Goal: Information Seeking & Learning: Learn about a topic

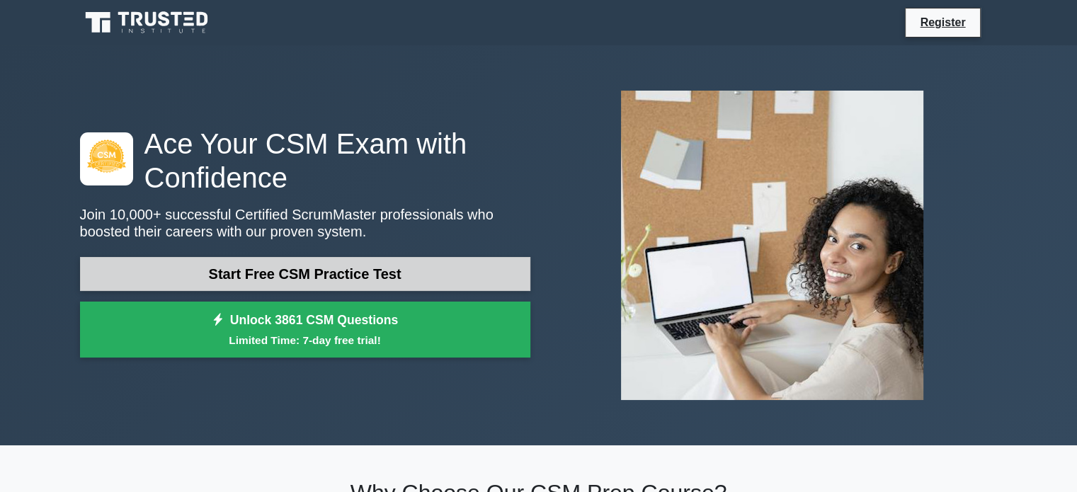
click at [317, 274] on link "Start Free CSM Practice Test" at bounding box center [305, 274] width 450 height 34
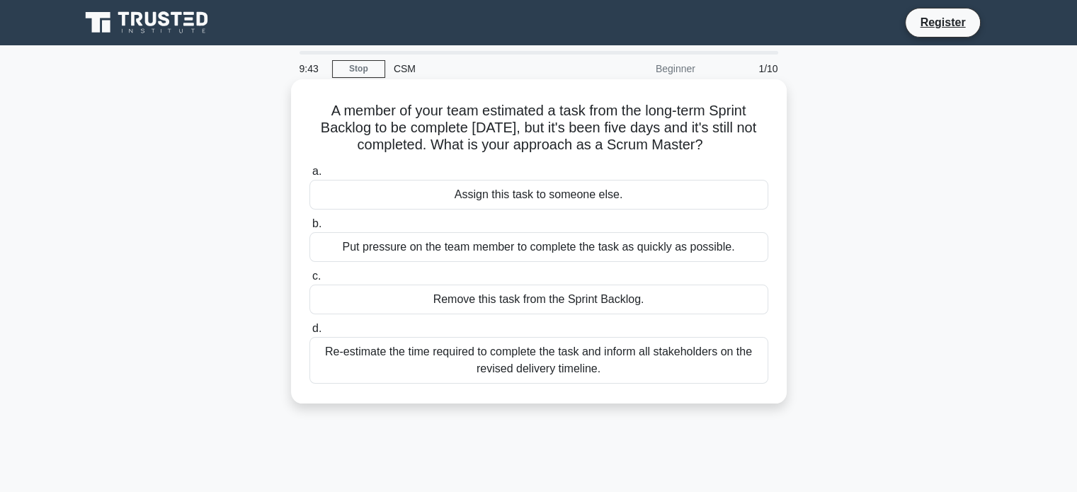
click at [508, 365] on div "Re-estimate the time required to complete the task and inform all stakeholders …" at bounding box center [538, 360] width 459 height 47
click at [309, 334] on input "d. Re-estimate the time required to complete the task and inform all stakeholde…" at bounding box center [309, 328] width 0 height 9
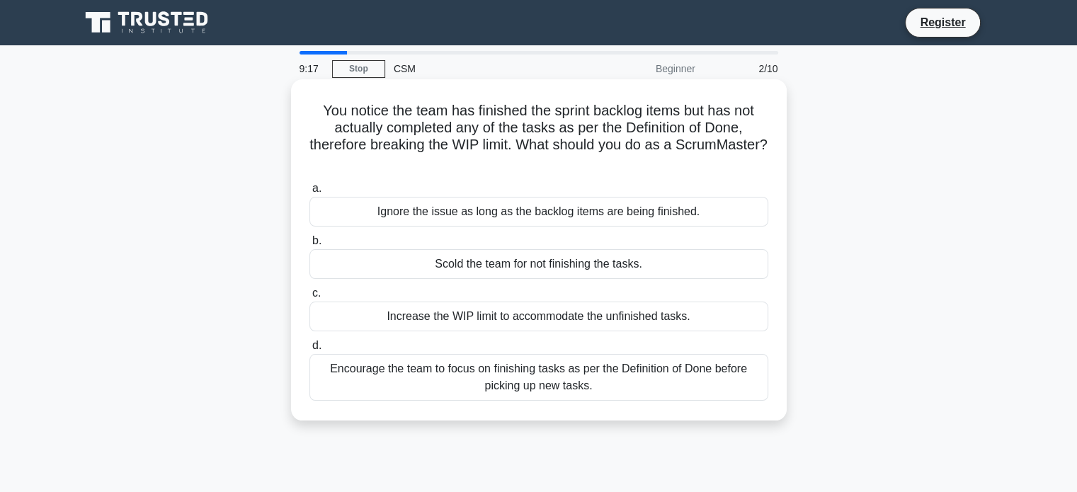
click at [540, 380] on div "Encourage the team to focus on finishing tasks as per the Definition of Done be…" at bounding box center [538, 377] width 459 height 47
click at [309, 351] on input "d. Encourage the team to focus on finishing tasks as per the Definition of Done…" at bounding box center [309, 345] width 0 height 9
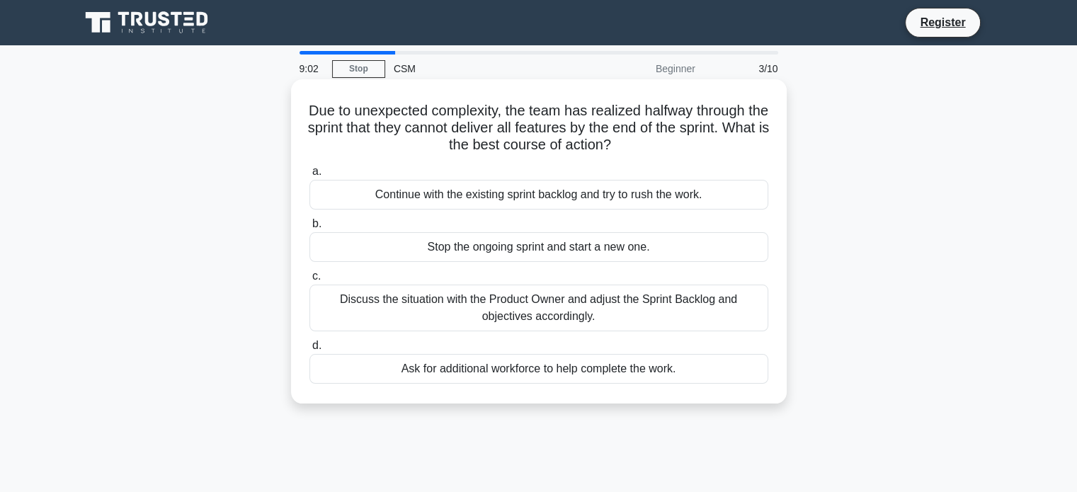
click at [597, 311] on div "Discuss the situation with the Product Owner and adjust the Sprint Backlog and …" at bounding box center [538, 308] width 459 height 47
click at [309, 281] on input "c. Discuss the situation with the Product Owner and adjust the Sprint Backlog a…" at bounding box center [309, 276] width 0 height 9
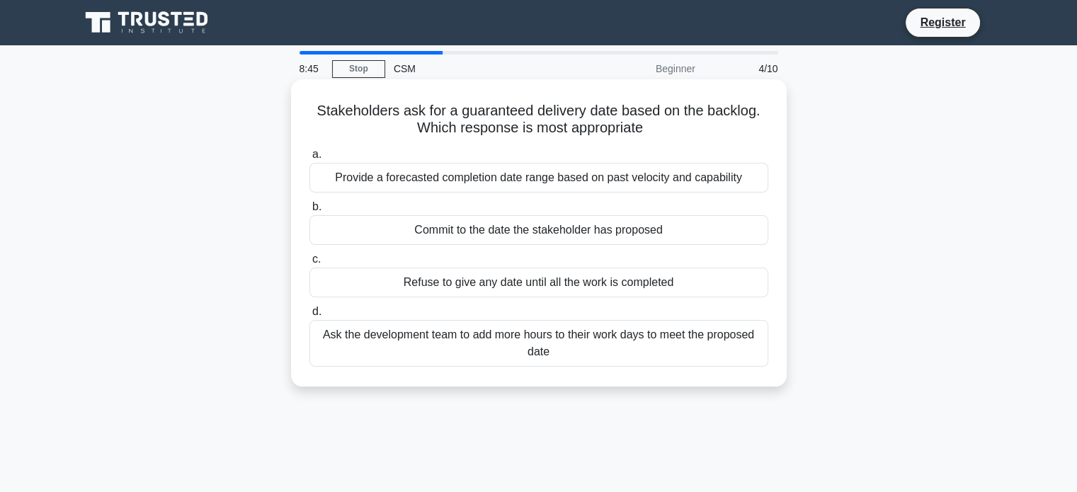
click at [530, 178] on div "Provide a forecasted completion date range based on past velocity and capability" at bounding box center [538, 178] width 459 height 30
click at [309, 159] on input "a. Provide a forecasted completion date range based on past velocity and capabi…" at bounding box center [309, 154] width 0 height 9
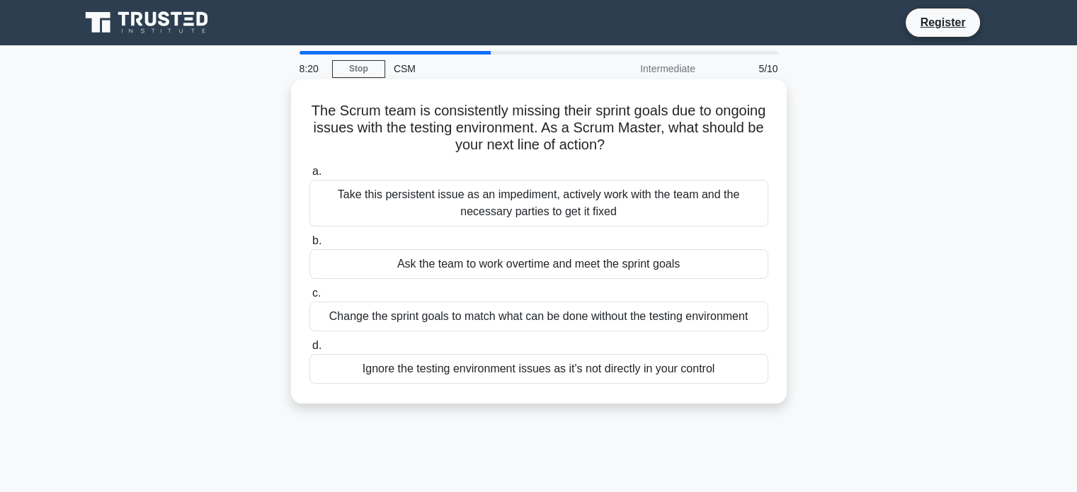
click at [608, 204] on div "Take this persistent issue as an impediment, actively work with the team and th…" at bounding box center [538, 203] width 459 height 47
click at [309, 176] on input "a. Take this persistent issue as an impediment, actively work with the team and…" at bounding box center [309, 171] width 0 height 9
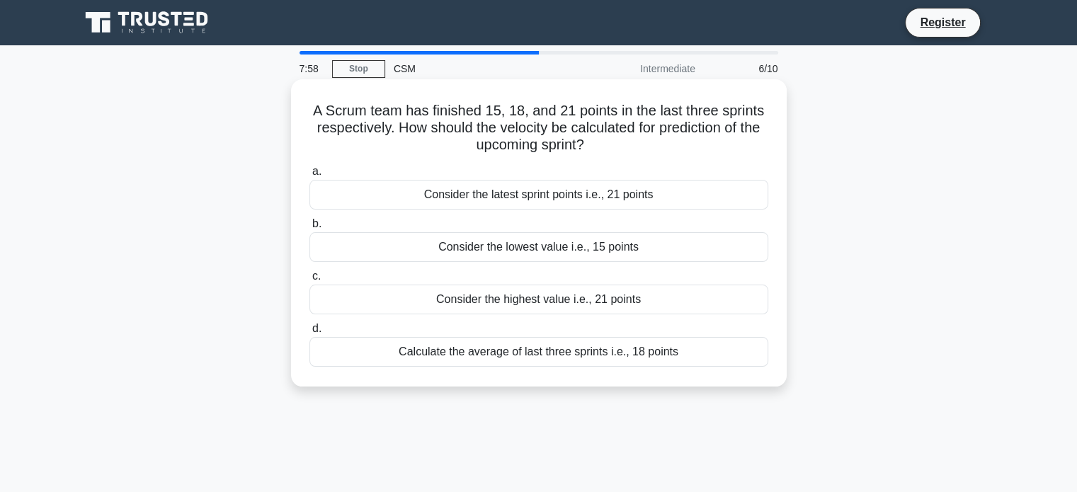
click at [561, 194] on div "Consider the latest sprint points i.e., 21 points" at bounding box center [538, 195] width 459 height 30
click at [309, 176] on input "a. Consider the latest sprint points i.e., 21 points" at bounding box center [309, 171] width 0 height 9
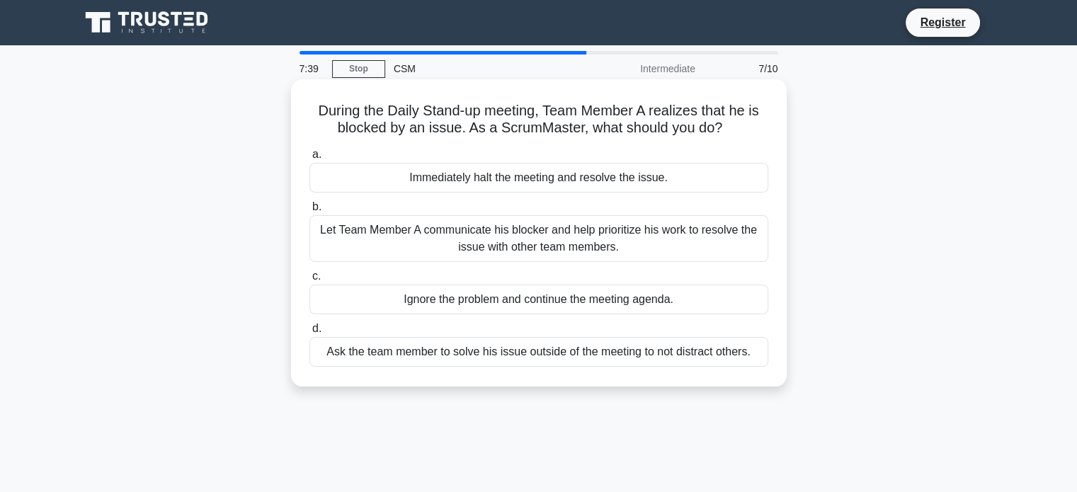
click at [622, 237] on div "Let Team Member A communicate his blocker and help prioritize his work to resol…" at bounding box center [538, 238] width 459 height 47
click at [309, 212] on input "b. Let Team Member A communicate his blocker and help prioritize his work to re…" at bounding box center [309, 207] width 0 height 9
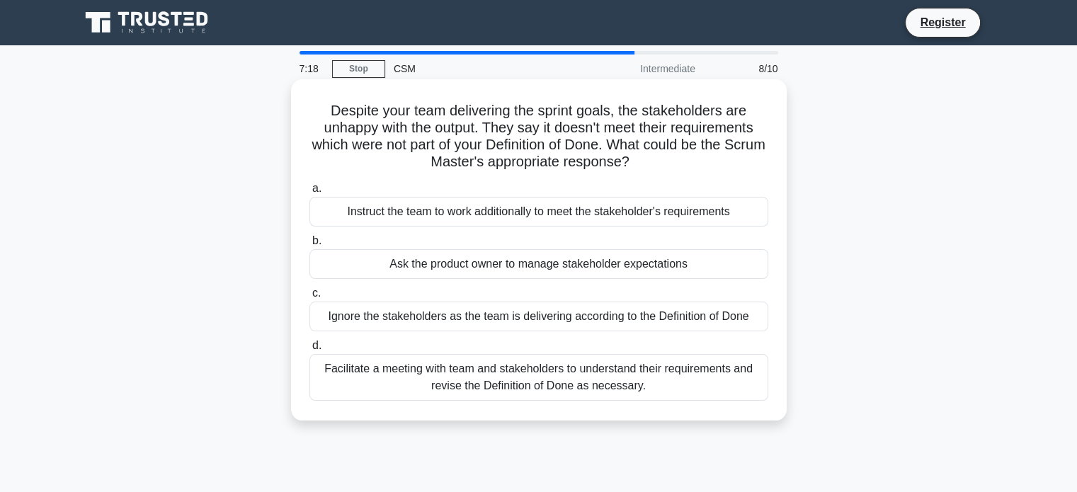
click at [666, 383] on div "Facilitate a meeting with team and stakeholders to understand their requirement…" at bounding box center [538, 377] width 459 height 47
click at [309, 351] on input "d. Facilitate a meeting with team and stakeholders to understand their requirem…" at bounding box center [309, 345] width 0 height 9
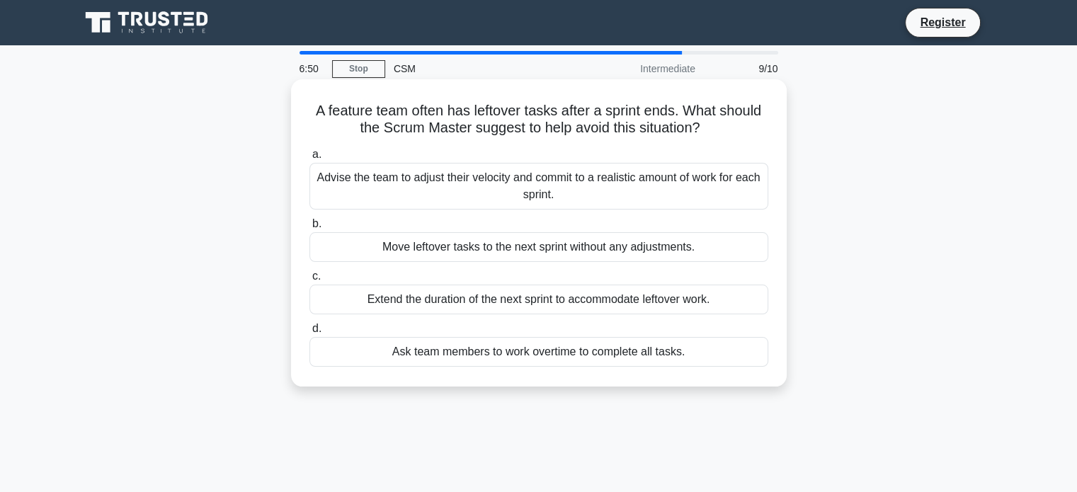
click at [622, 181] on div "Advise the team to adjust their velocity and commit to a realistic amount of wo…" at bounding box center [538, 186] width 459 height 47
click at [309, 159] on input "a. Advise the team to adjust their velocity and commit to a realistic amount of…" at bounding box center [309, 154] width 0 height 9
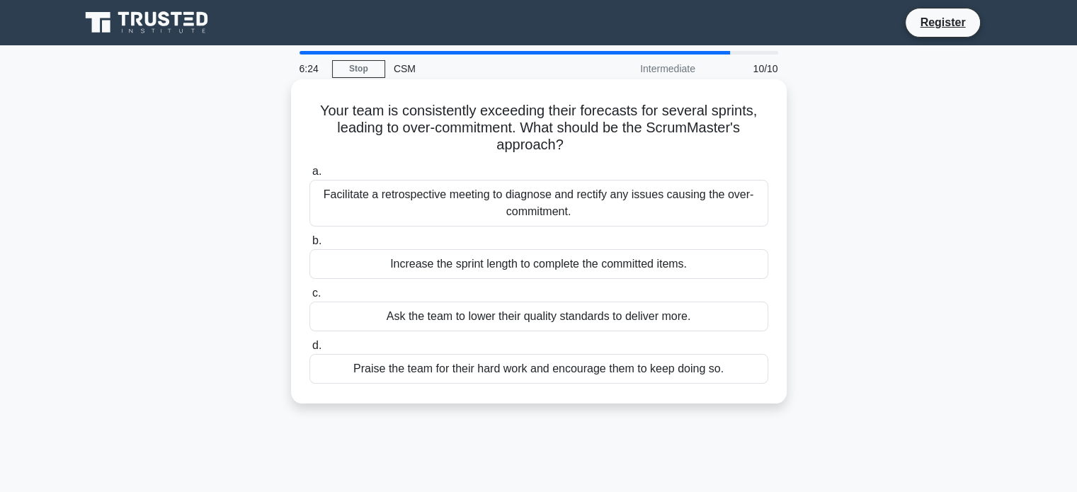
click at [527, 205] on div "Facilitate a retrospective meeting to diagnose and rectify any issues causing t…" at bounding box center [538, 203] width 459 height 47
click at [309, 176] on input "a. Facilitate a retrospective meeting to diagnose and rectify any issues causin…" at bounding box center [309, 171] width 0 height 9
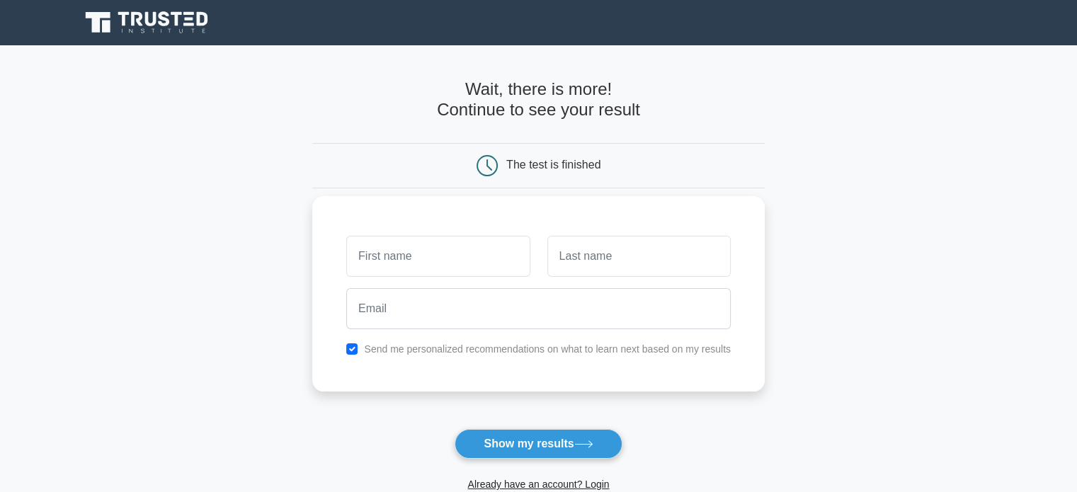
click at [380, 252] on input "text" at bounding box center [437, 256] width 183 height 41
type input "Ike"
click at [614, 261] on input "text" at bounding box center [638, 256] width 183 height 41
type input "Ganda"
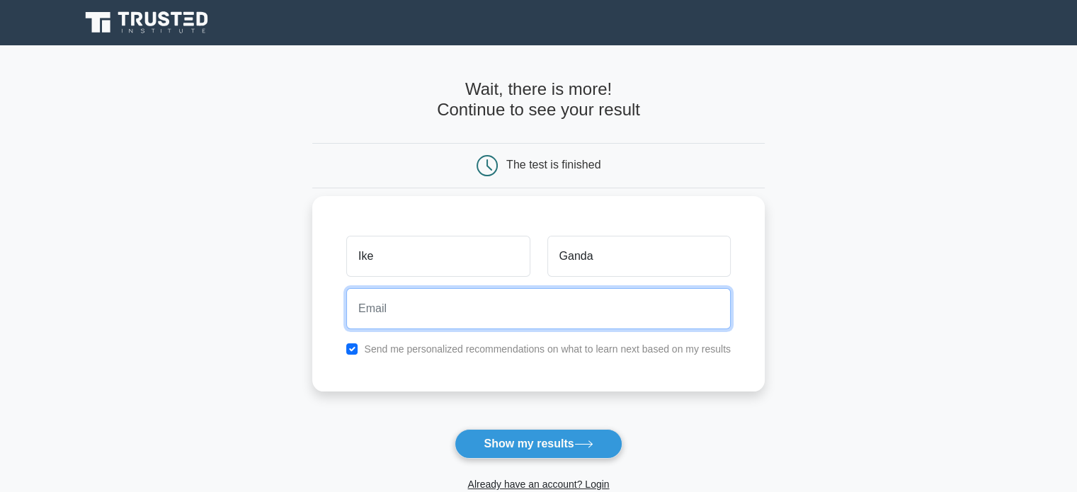
click at [474, 309] on input "email" at bounding box center [538, 308] width 385 height 41
type input "[EMAIL_ADDRESS][DOMAIN_NAME]"
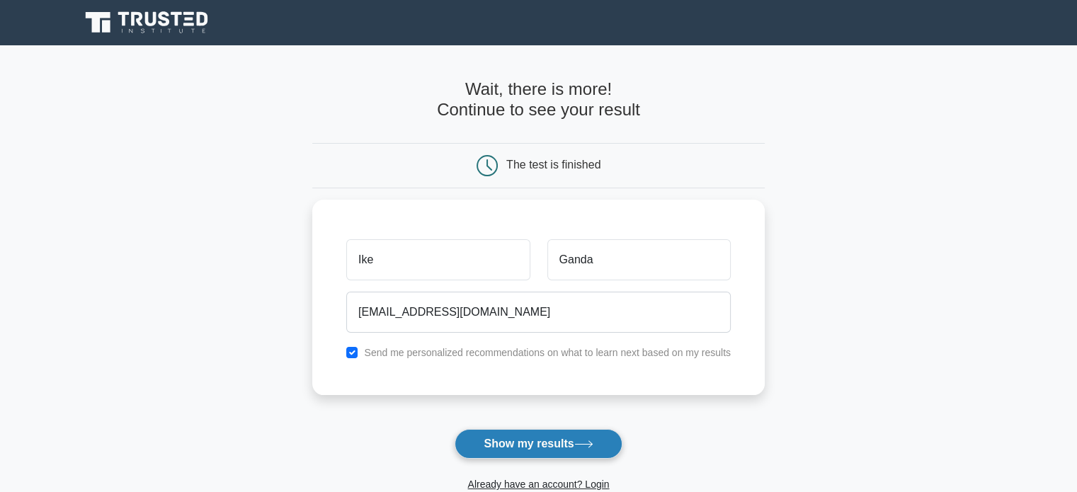
click at [507, 445] on button "Show my results" at bounding box center [538, 444] width 167 height 30
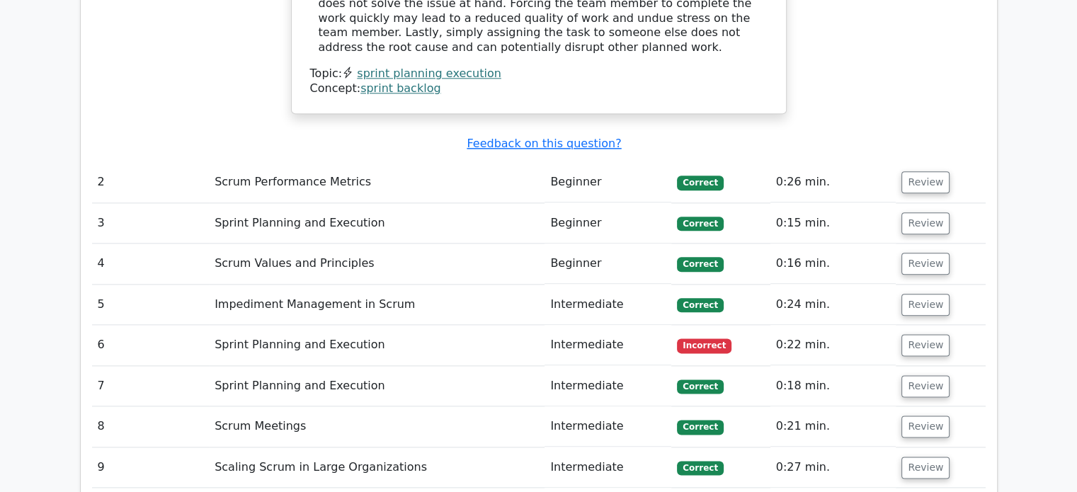
scroll to position [1700, 0]
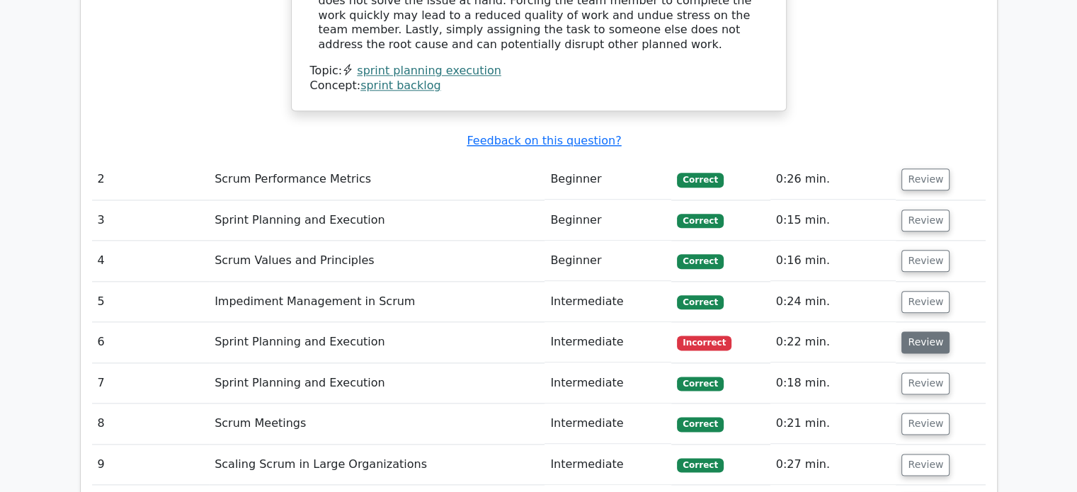
click at [914, 331] on button "Review" at bounding box center [925, 342] width 48 height 22
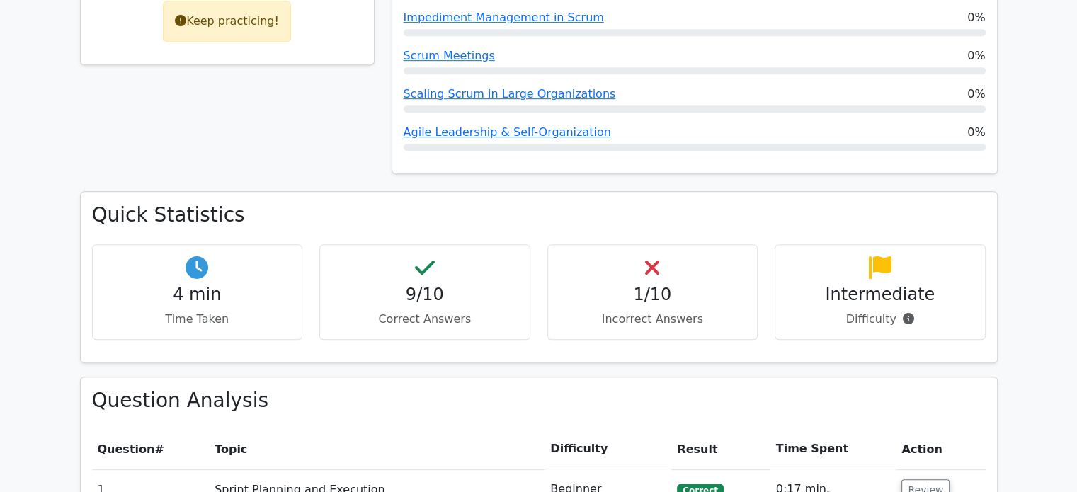
scroll to position [425, 0]
